Goal: Check status: Check status

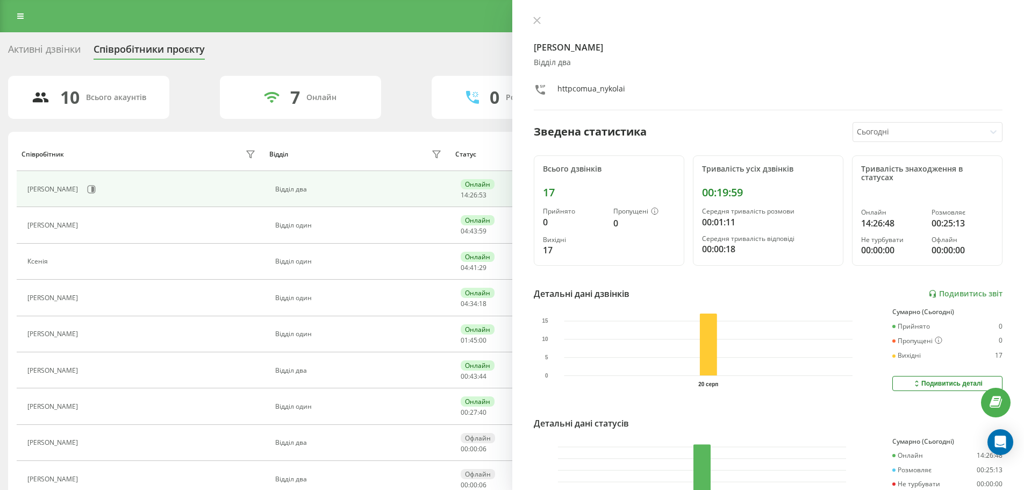
click at [895, 131] on div at bounding box center [919, 132] width 124 height 12
click at [890, 159] on div "Сьогодні" at bounding box center [927, 152] width 149 height 17
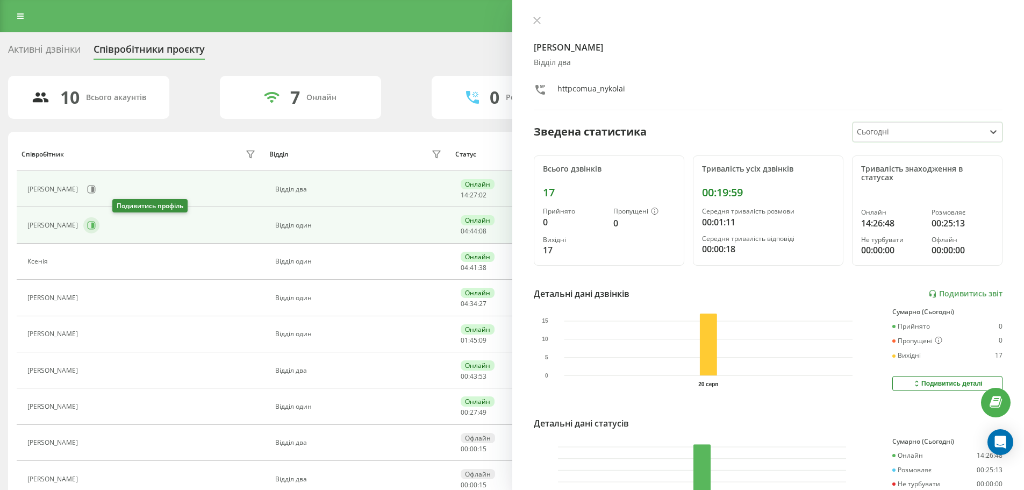
click at [99, 217] on button at bounding box center [91, 225] width 16 height 16
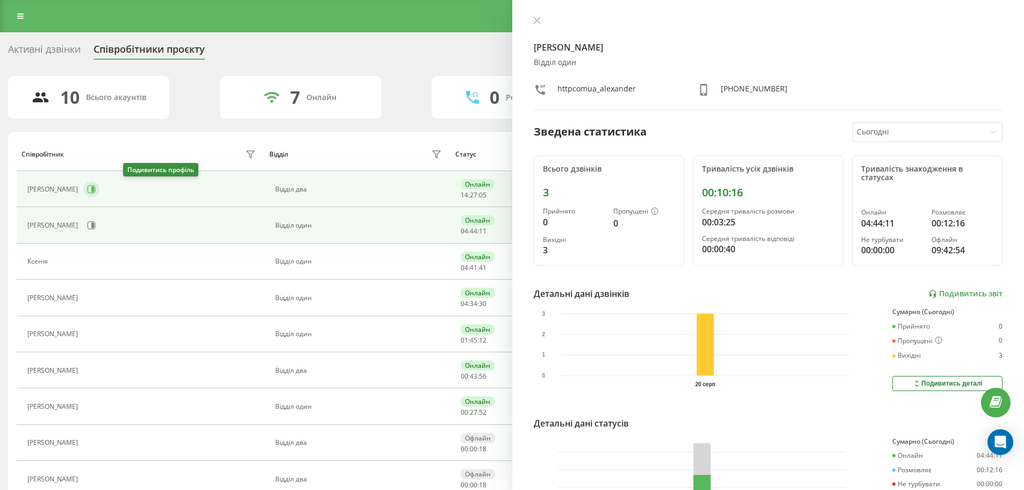
click at [94, 187] on icon at bounding box center [92, 189] width 3 height 5
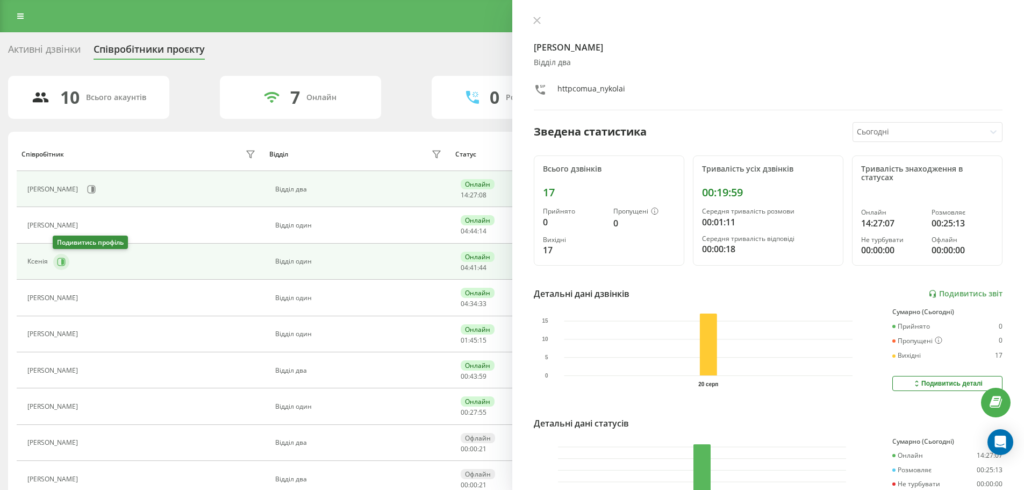
click at [60, 259] on icon at bounding box center [61, 262] width 9 height 9
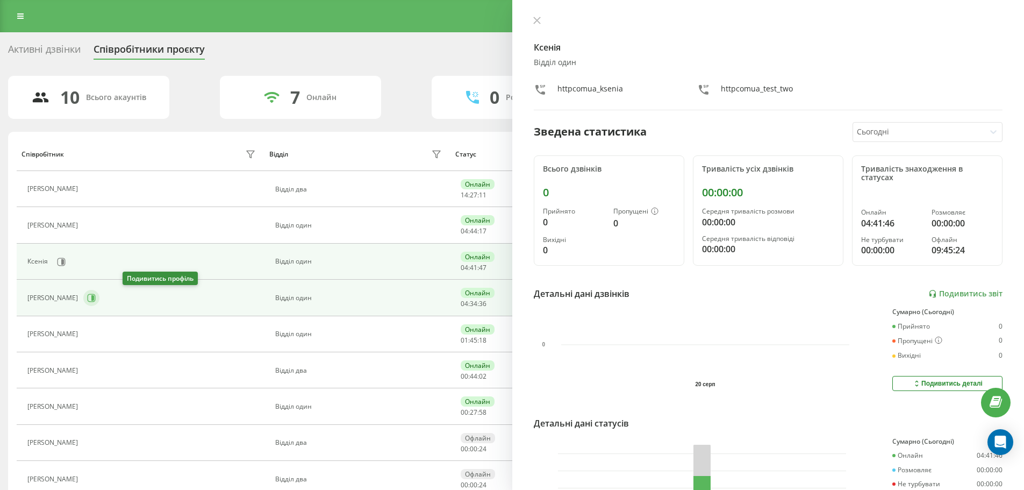
click at [96, 295] on icon at bounding box center [92, 298] width 8 height 8
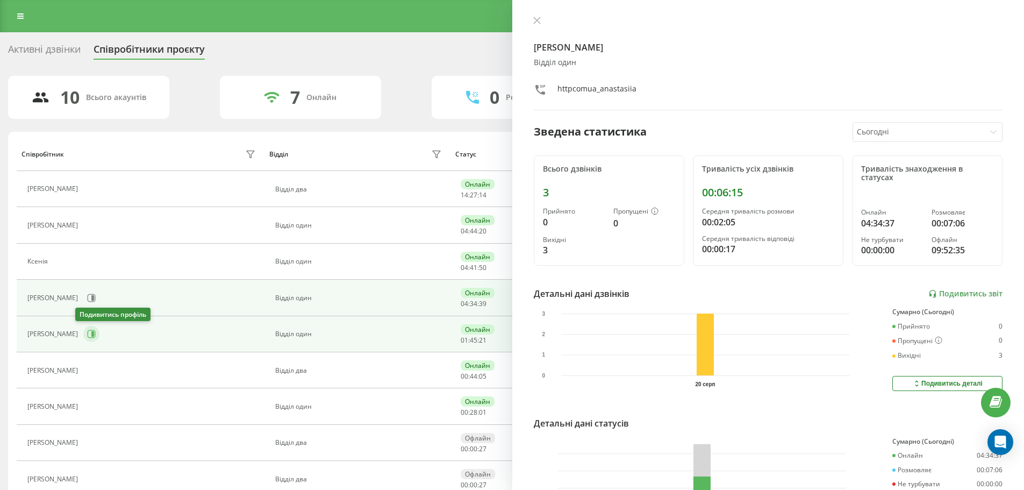
click at [87, 331] on icon at bounding box center [91, 334] width 9 height 9
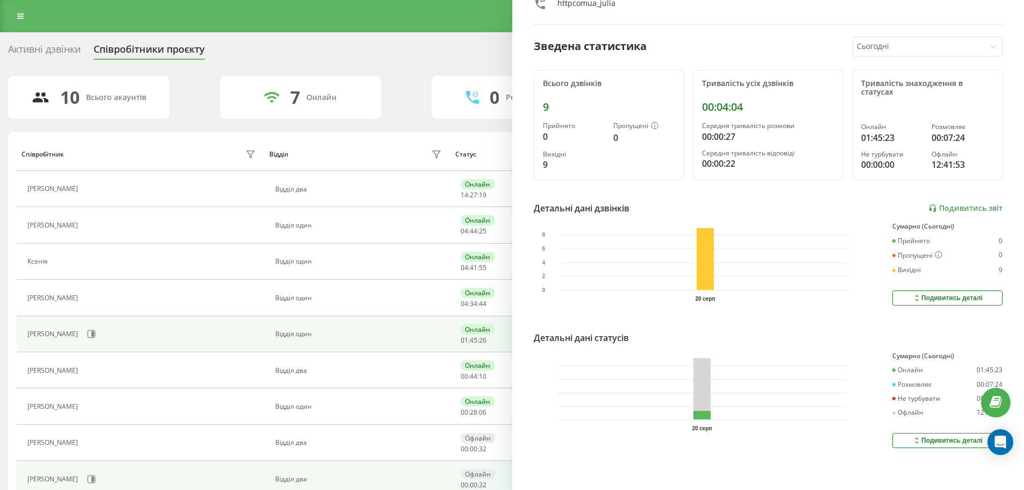
scroll to position [84, 0]
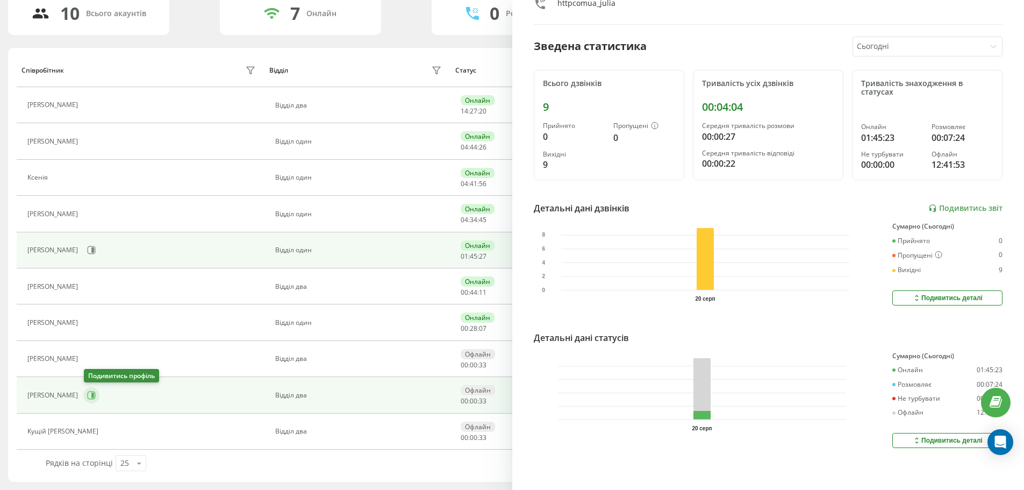
click at [91, 396] on icon at bounding box center [91, 395] width 9 height 9
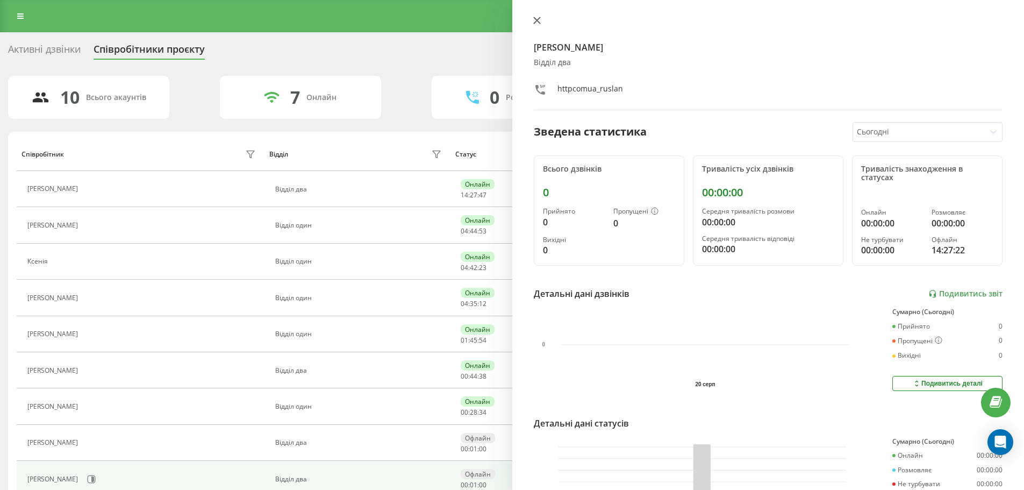
click at [533, 22] on icon at bounding box center [537, 21] width 8 height 8
